Goal: Obtain resource: Obtain resource

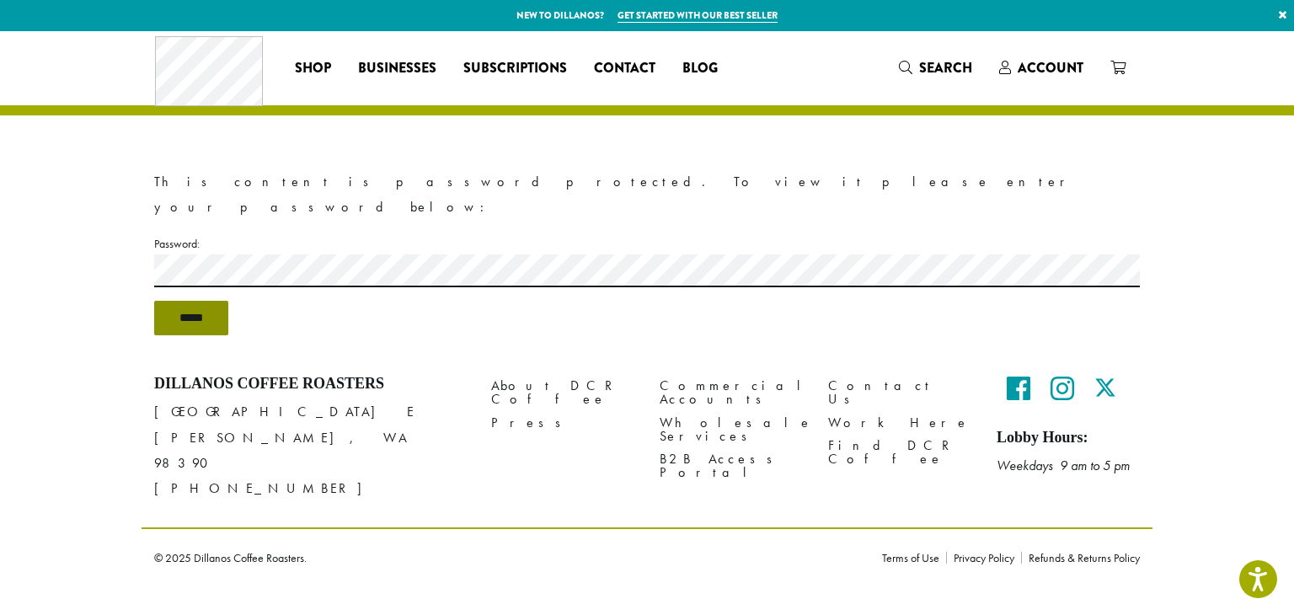
click at [205, 301] on input "*****" at bounding box center [191, 318] width 74 height 35
click at [184, 301] on input "*****" at bounding box center [191, 318] width 74 height 35
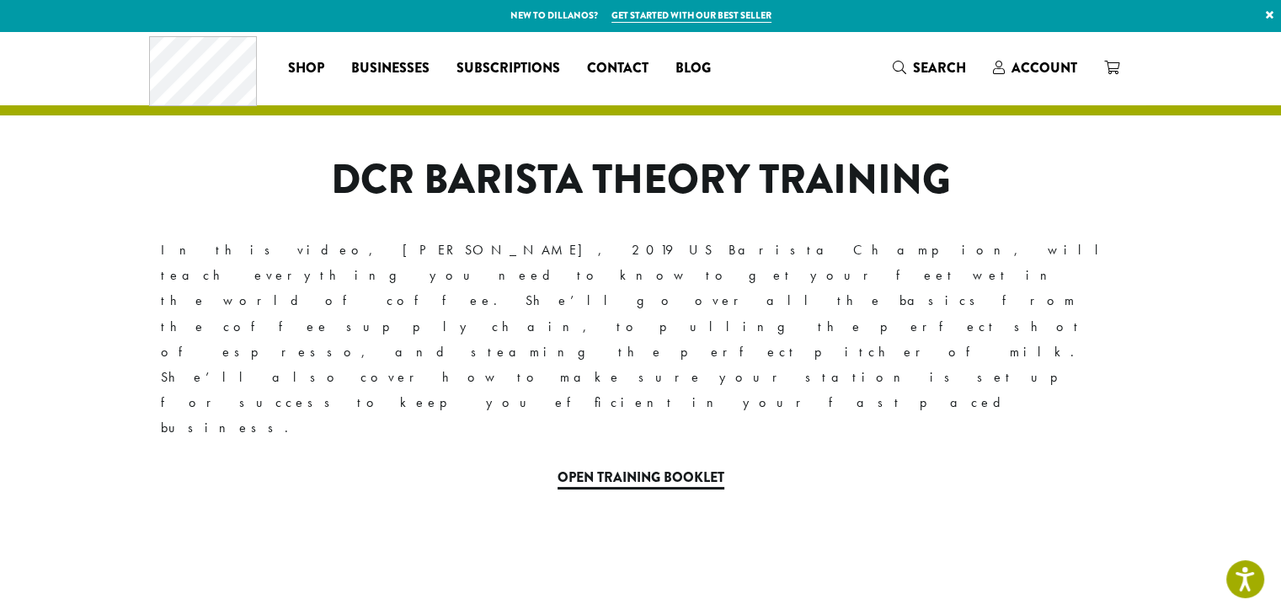
click at [672, 467] on link "Open Training Booklet" at bounding box center [640, 478] width 167 height 22
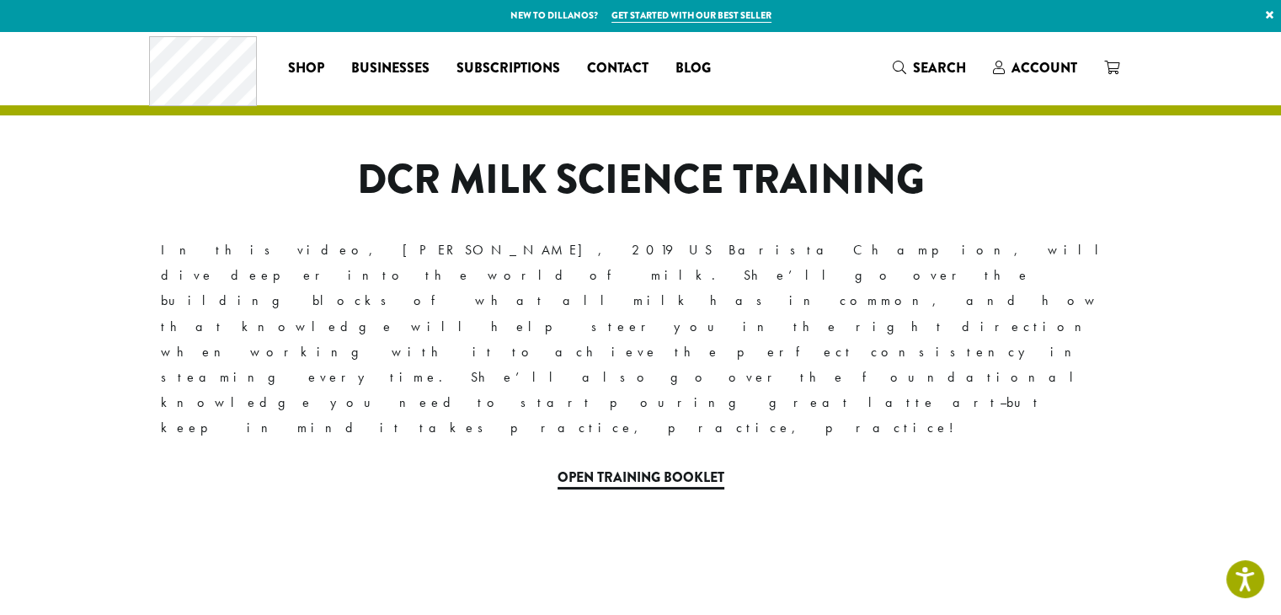
click at [665, 467] on link "Open Training Booklet" at bounding box center [640, 478] width 167 height 22
